Goal: Navigation & Orientation: Find specific page/section

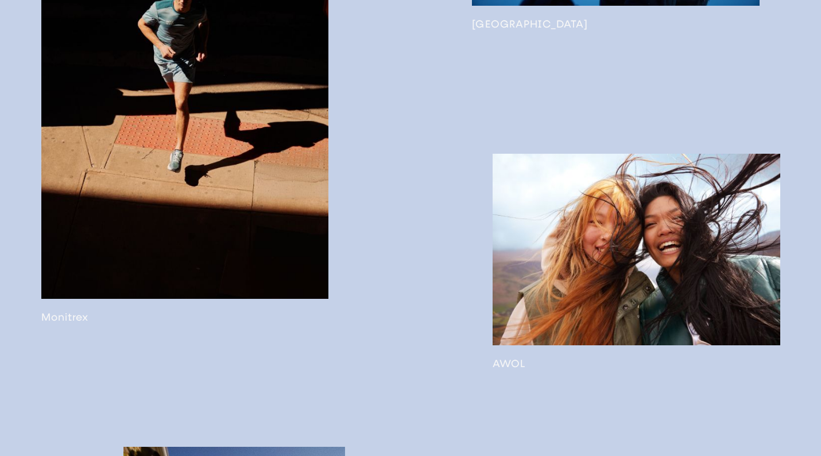
scroll to position [1546, 0]
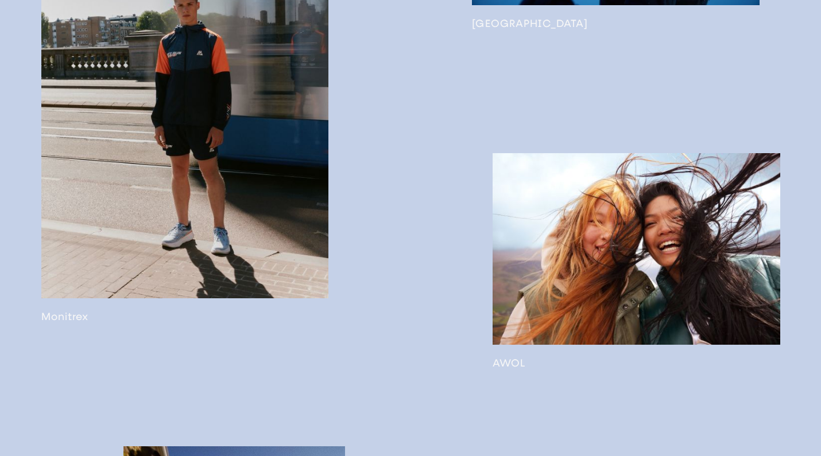
click at [526, 305] on link at bounding box center [636, 261] width 288 height 216
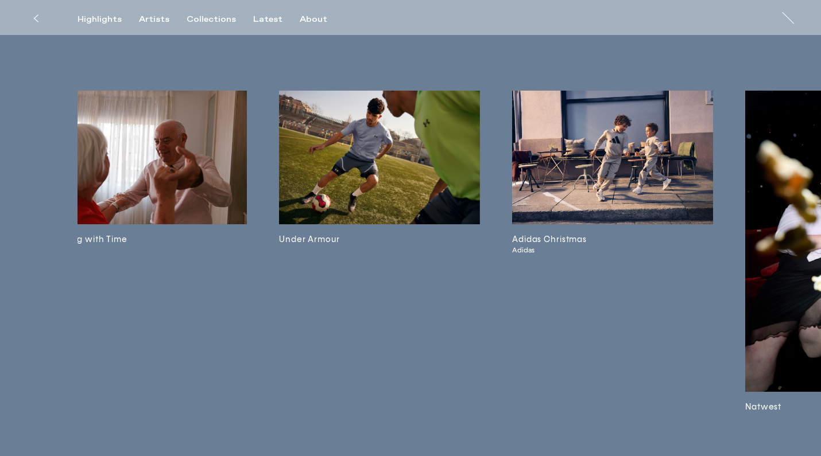
scroll to position [2328, 0]
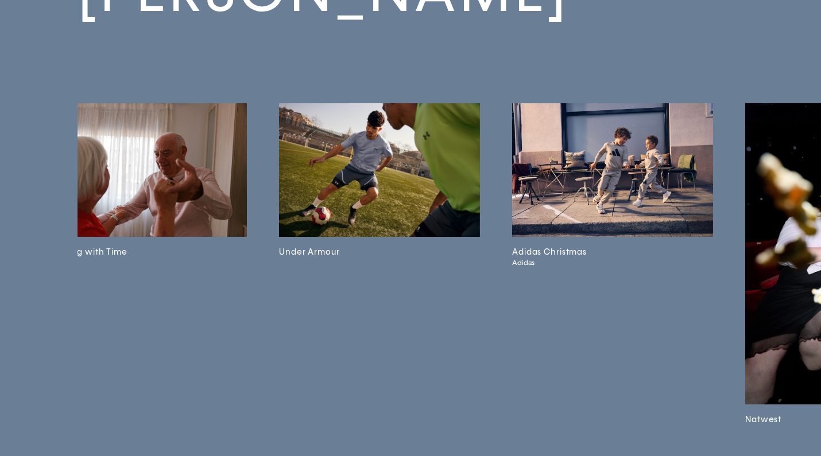
click at [412, 170] on img at bounding box center [379, 170] width 201 height 134
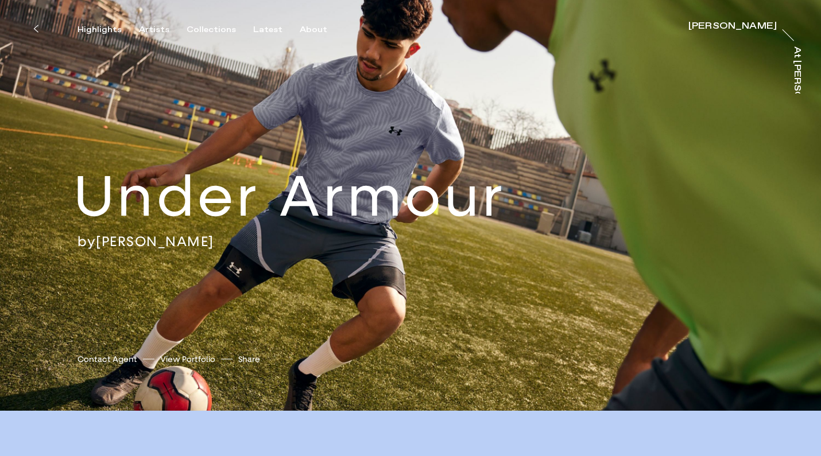
click at [172, 359] on link "View Portfolio" at bounding box center [187, 360] width 55 height 12
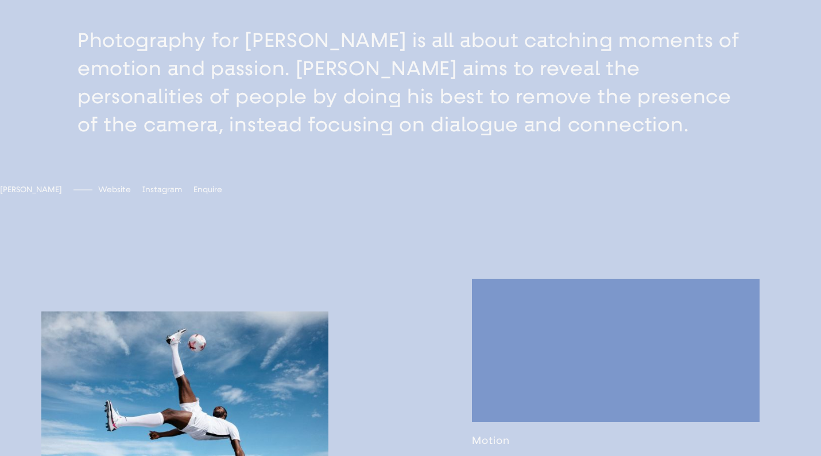
scroll to position [453, 0]
click at [165, 194] on span "[DOMAIN_NAME]" at bounding box center [131, 189] width 67 height 10
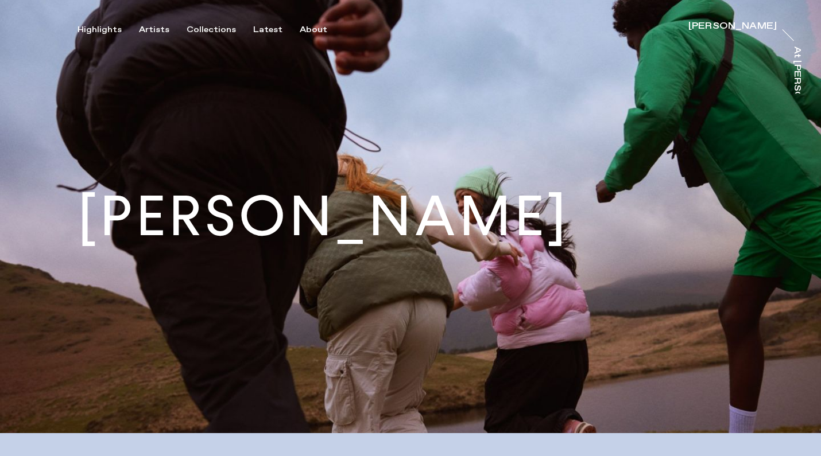
scroll to position [0, 0]
click at [155, 33] on div "Artists" at bounding box center [154, 30] width 30 height 10
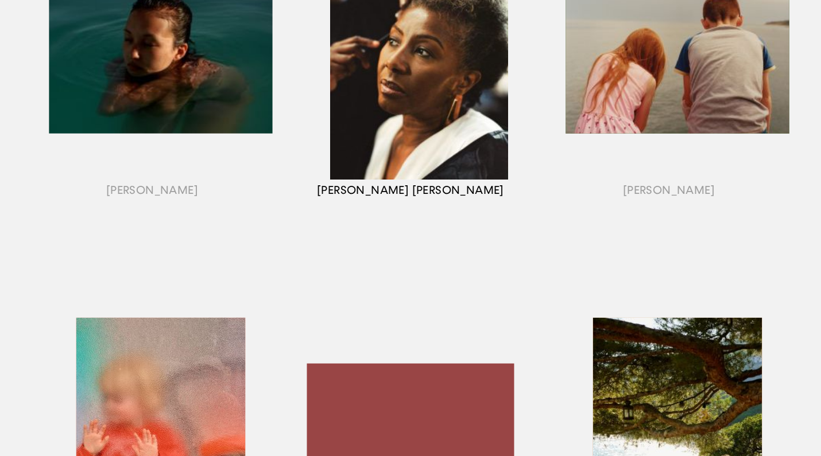
scroll to position [673, 0]
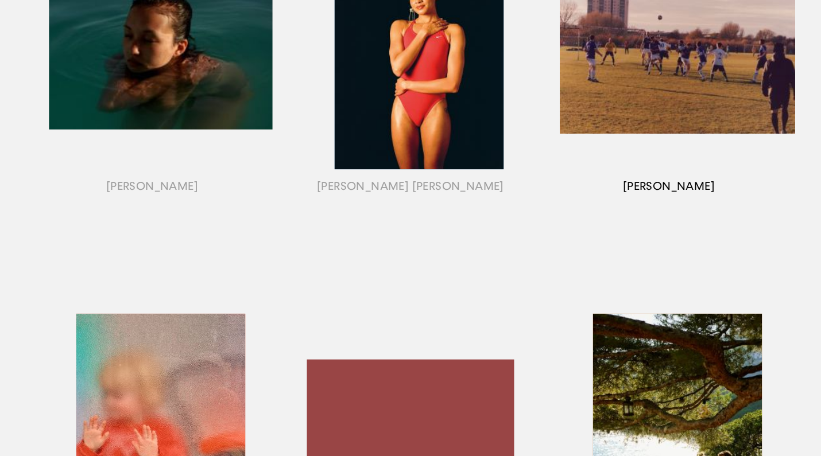
click at [640, 81] on div "button" at bounding box center [669, 65] width 258 height 358
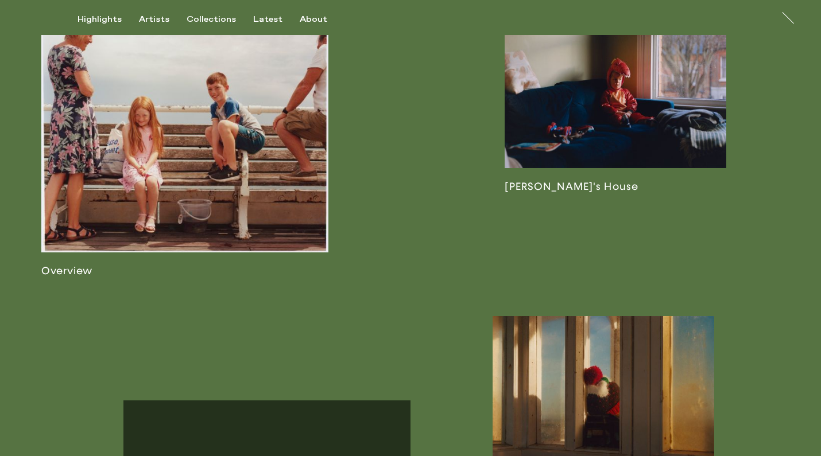
scroll to position [1016, 0]
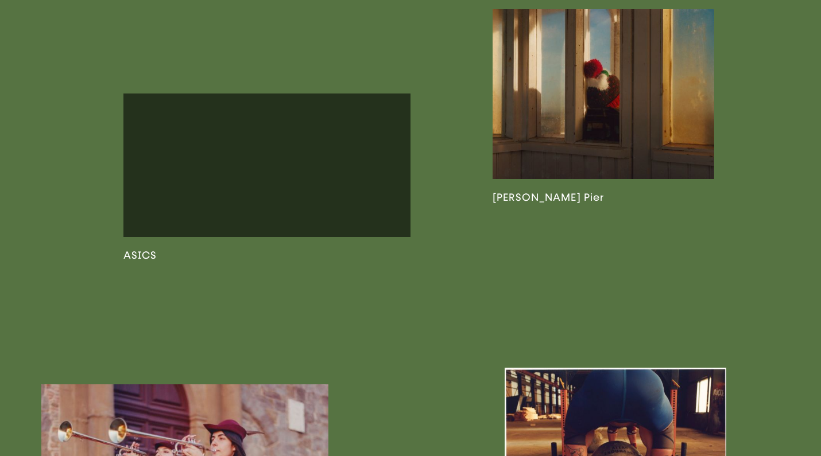
click at [619, 84] on link at bounding box center [603, 106] width 222 height 195
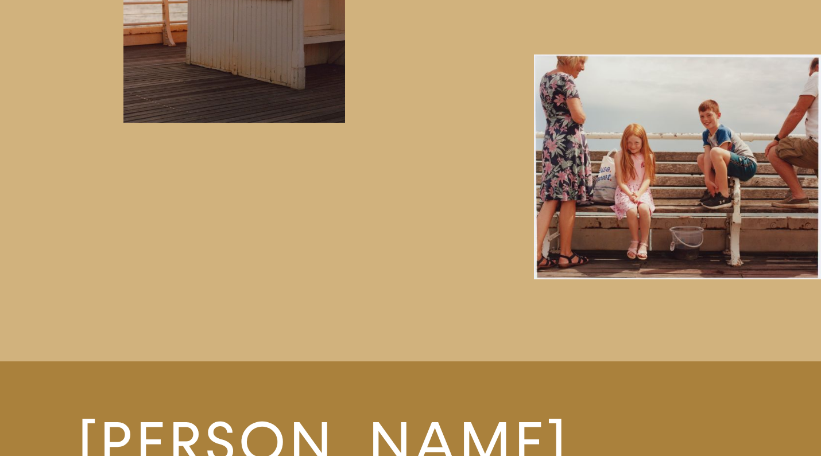
scroll to position [3504, 0]
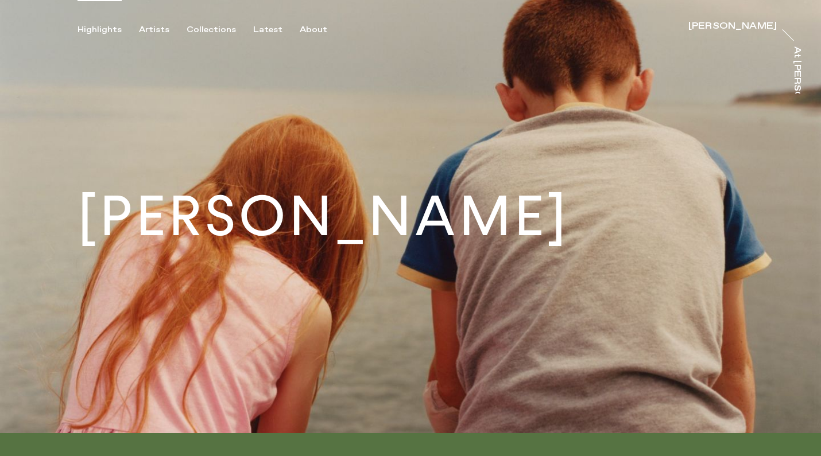
click at [96, 32] on div "Highlights" at bounding box center [99, 30] width 44 height 10
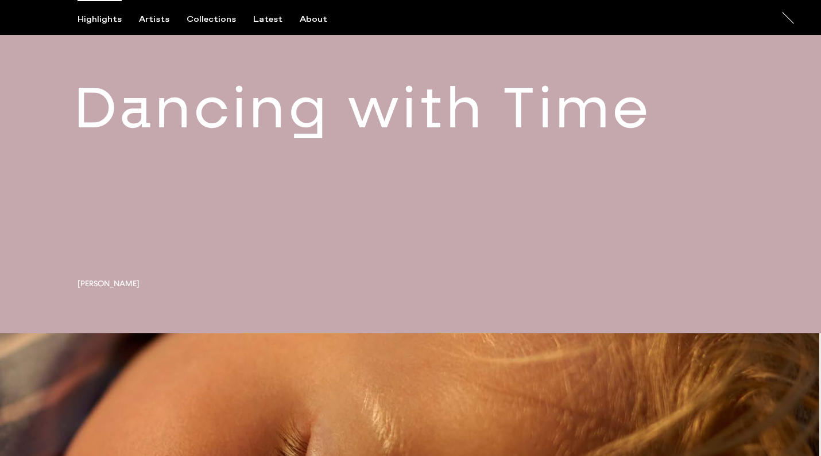
scroll to position [95, 0]
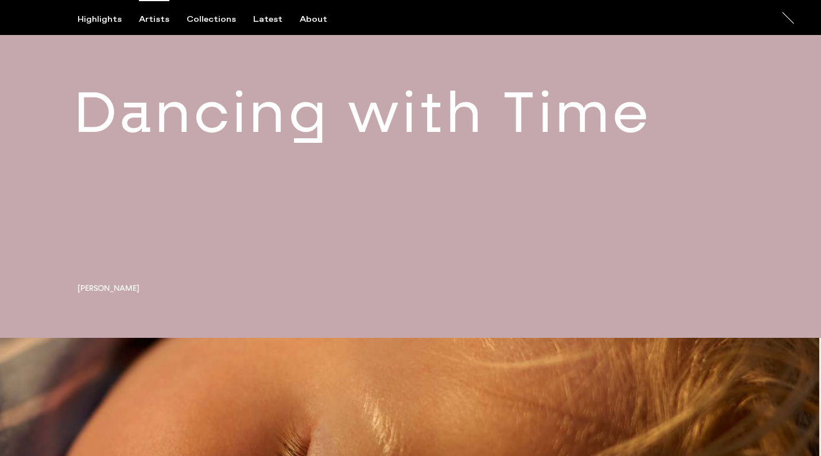
click at [158, 17] on div "Artists" at bounding box center [154, 19] width 30 height 10
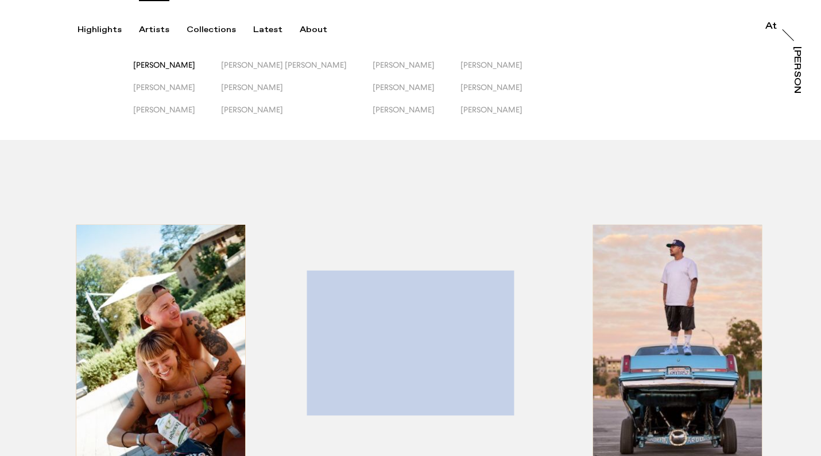
click at [148, 65] on span "[PERSON_NAME]" at bounding box center [164, 64] width 62 height 9
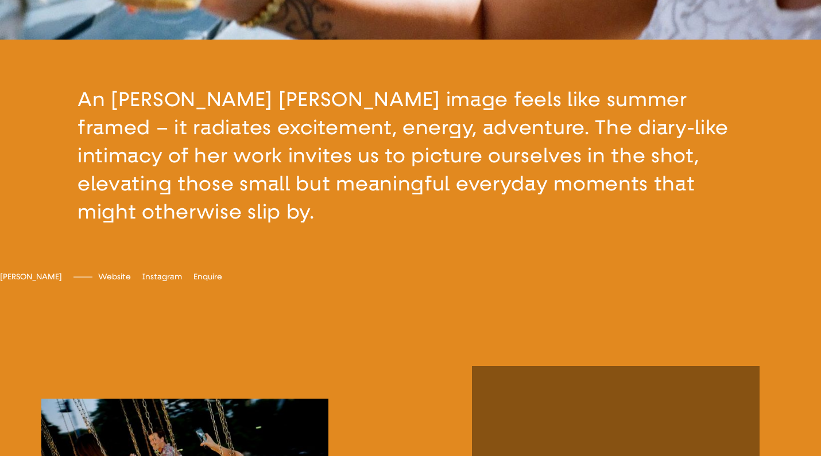
scroll to position [415, 0]
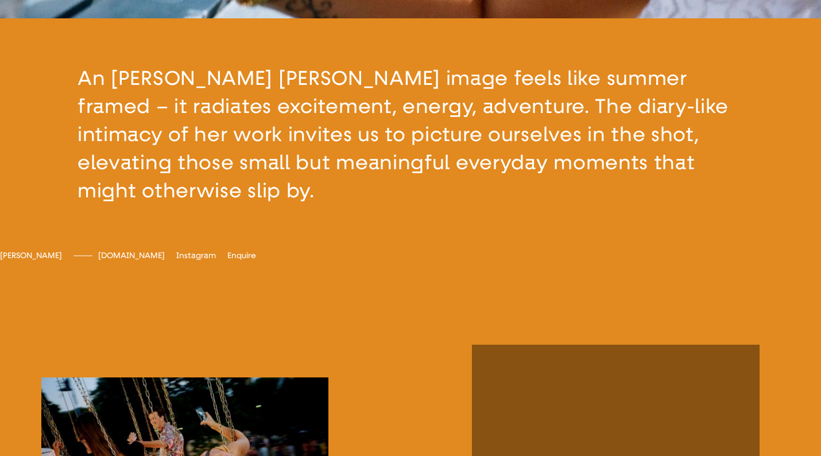
click at [165, 261] on span "[DOMAIN_NAME]" at bounding box center [131, 256] width 67 height 10
